Goal: Transaction & Acquisition: Purchase product/service

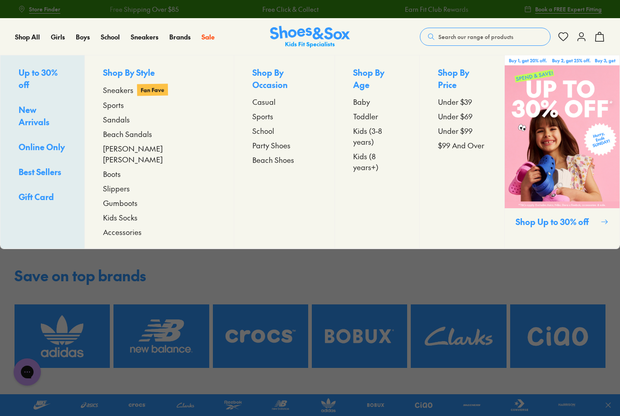
click at [128, 120] on span "Sandals" at bounding box center [116, 119] width 27 height 11
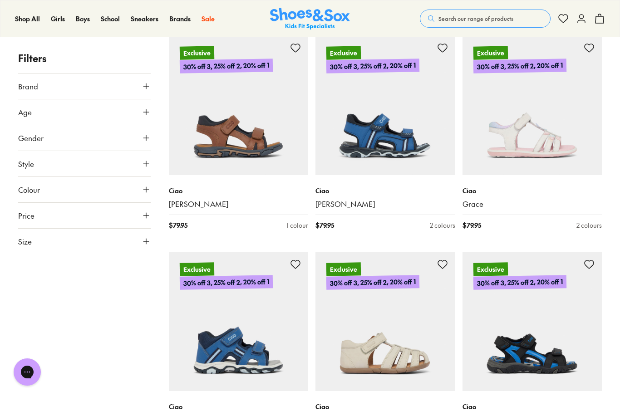
scroll to position [2537, 0]
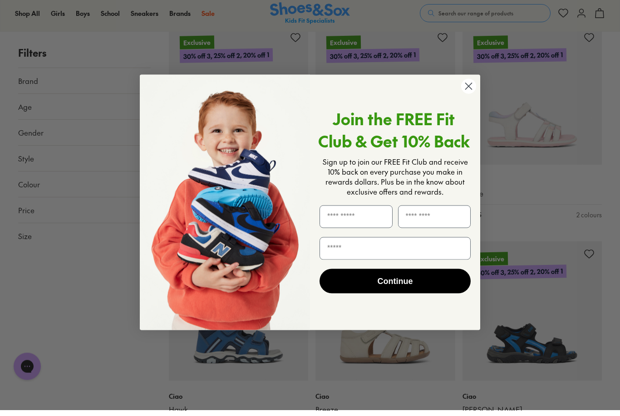
click at [470, 99] on circle "Close dialog" at bounding box center [468, 91] width 15 height 15
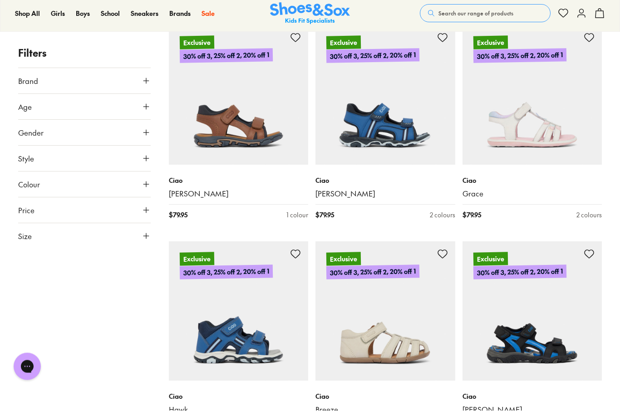
scroll to position [2542, 0]
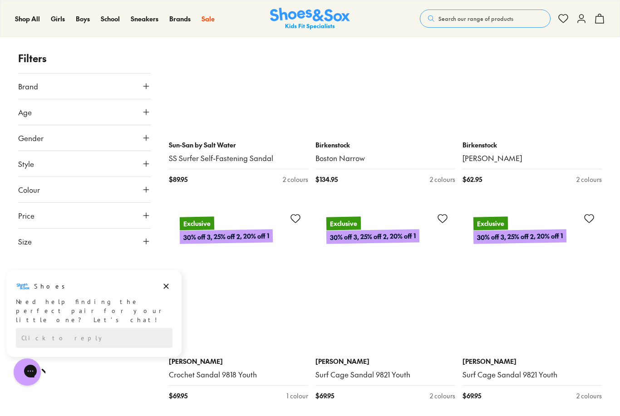
scroll to position [12134, 0]
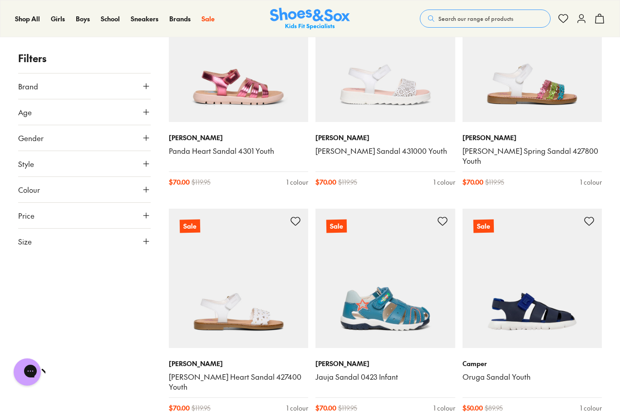
type input "***"
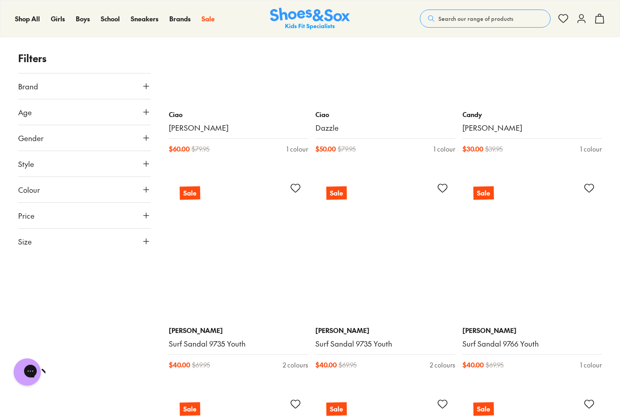
scroll to position [22075, 0]
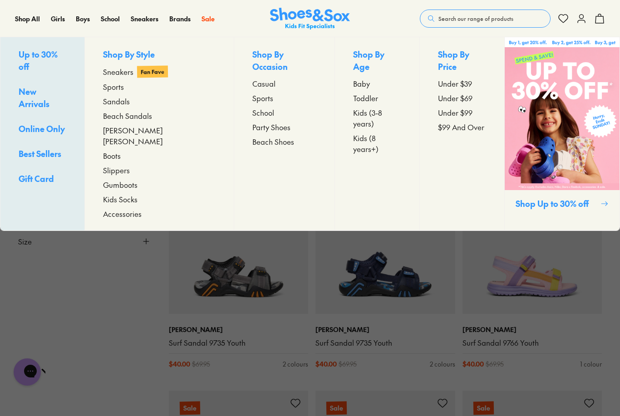
click at [127, 113] on span "Beach Sandals" at bounding box center [127, 115] width 49 height 11
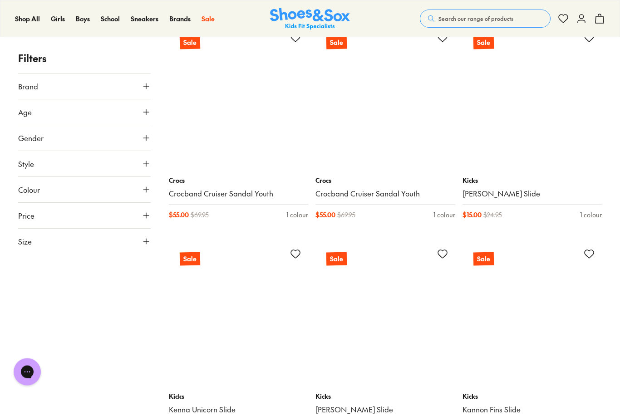
scroll to position [8162, 0]
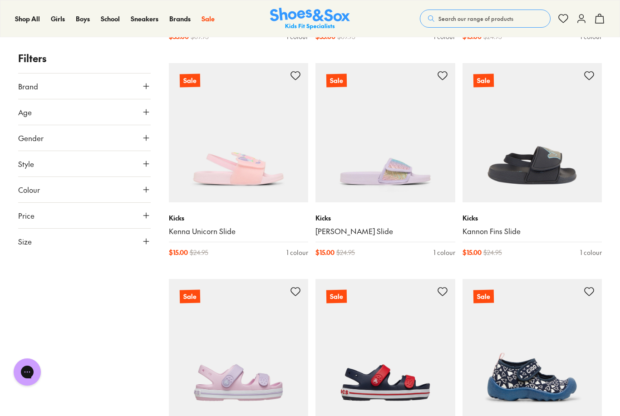
scroll to position [8338, 0]
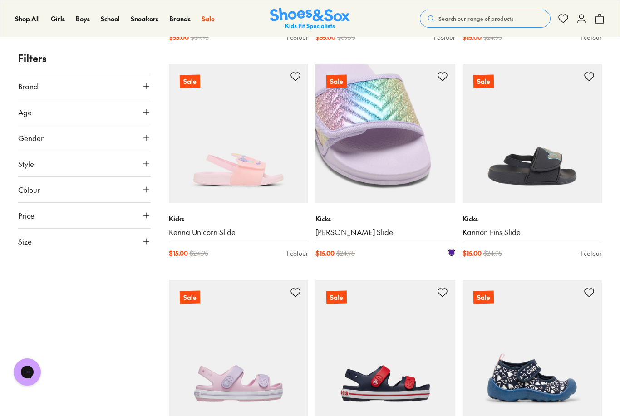
click at [342, 177] on img at bounding box center [385, 134] width 140 height 140
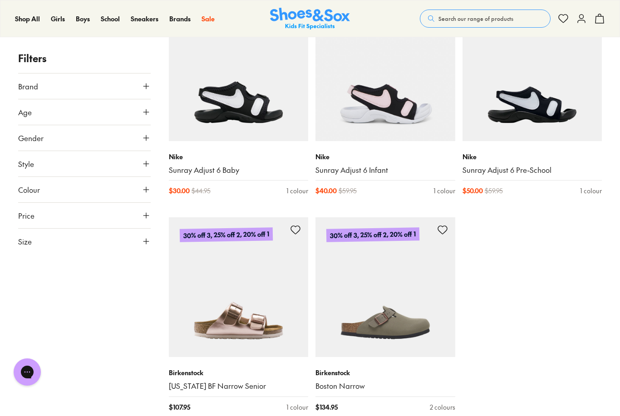
scroll to position [9079, 0]
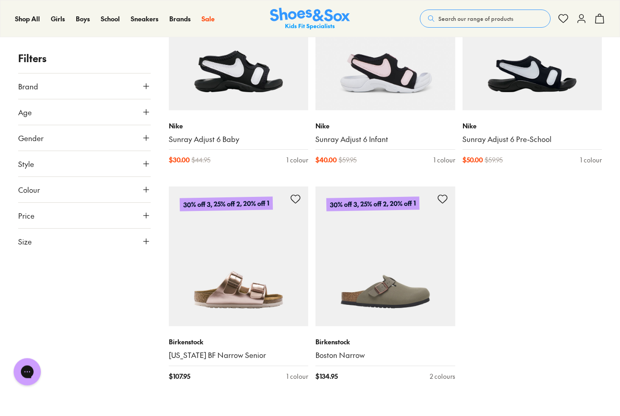
type input "***"
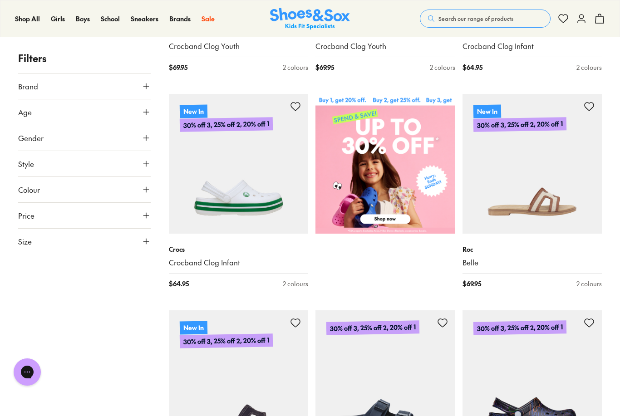
scroll to position [316, 0]
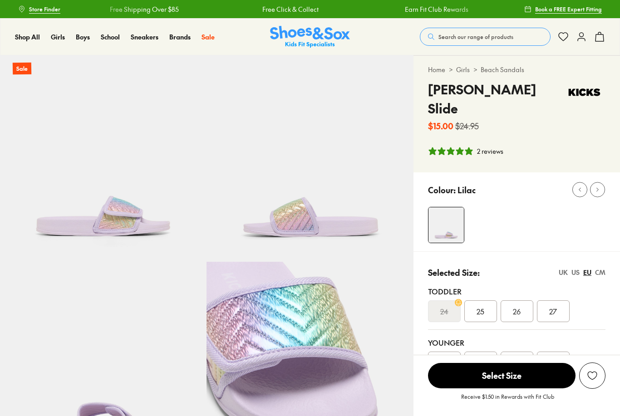
select select "*"
